Goal: Download file/media

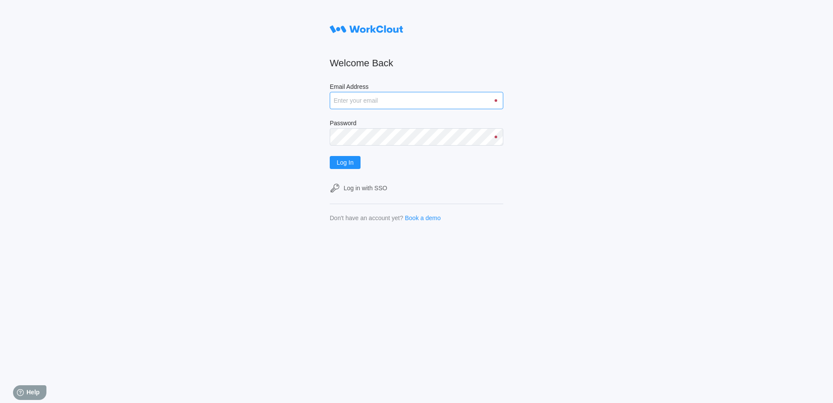
click at [397, 96] on input "Email Address" at bounding box center [417, 100] width 174 height 17
type input "[EMAIL_ADDRESS][DOMAIN_NAME]"
click at [330, 156] on button "Log In" at bounding box center [345, 162] width 31 height 13
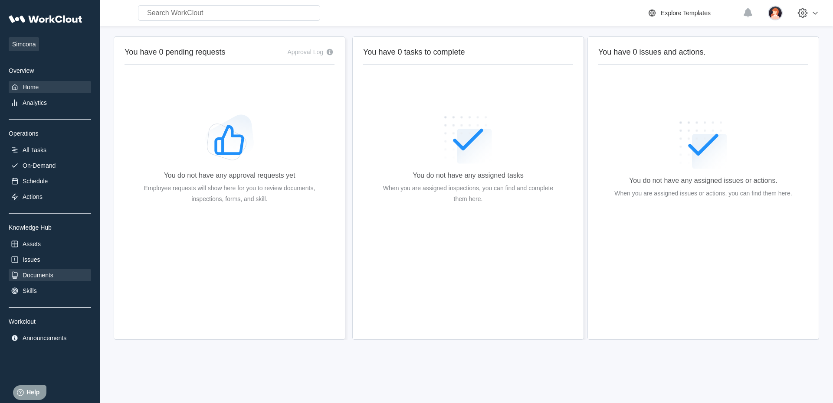
click at [50, 279] on div "Documents" at bounding box center [38, 275] width 31 height 7
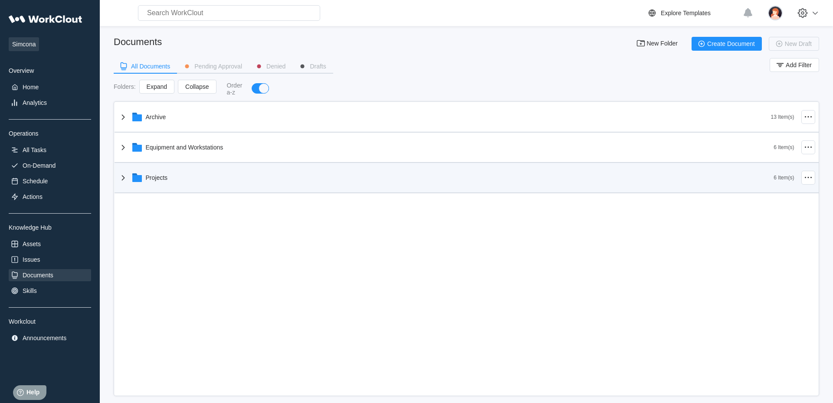
click at [223, 185] on div "Projects" at bounding box center [446, 178] width 656 height 23
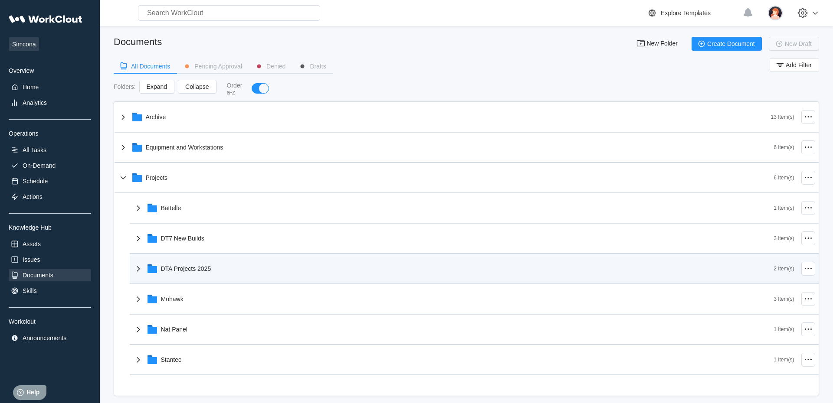
click at [224, 263] on div "DTA Projects 2025" at bounding box center [453, 269] width 641 height 23
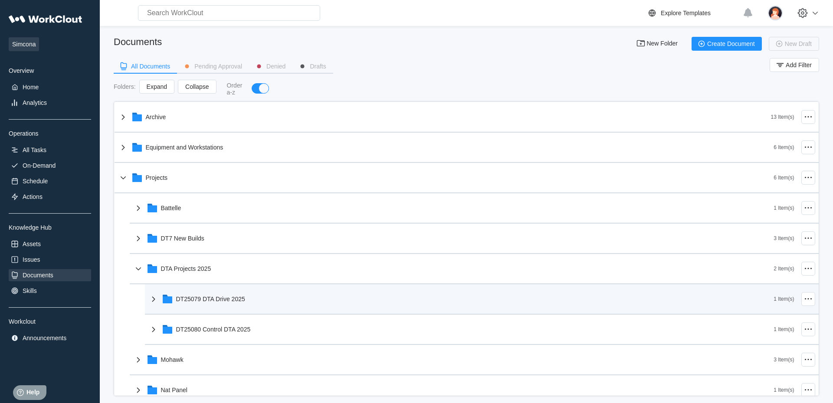
click at [233, 296] on div "DT25079 DTA Drive 2025" at bounding box center [461, 299] width 626 height 23
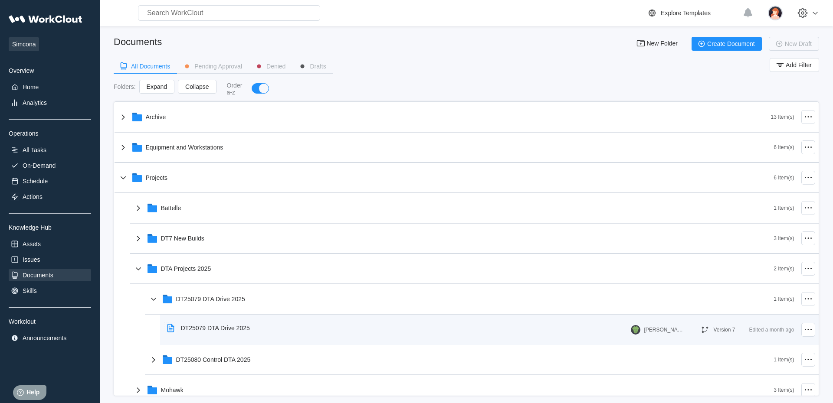
click at [245, 335] on div "DT25079 DTA Drive 2025" at bounding box center [210, 328] width 93 height 20
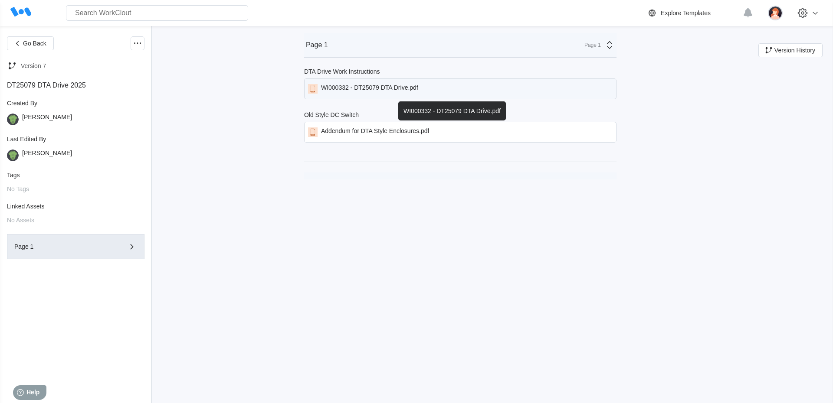
click at [460, 83] on div "WI000332 - DT25079 DTA Drive.pdf" at bounding box center [460, 89] width 312 height 21
